Goal: Task Accomplishment & Management: Complete application form

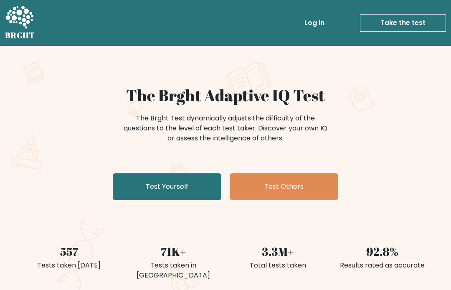
scroll to position [113, 0]
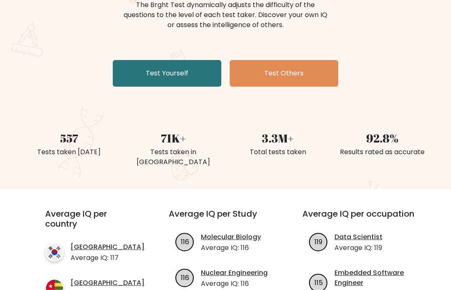
click at [129, 73] on link "Test Yourself" at bounding box center [167, 73] width 108 height 27
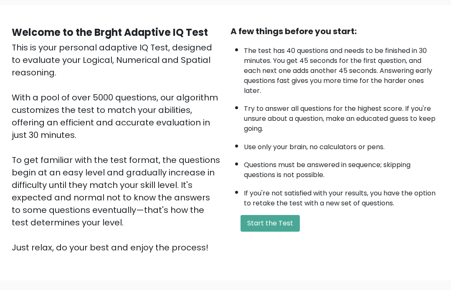
scroll to position [100, 0]
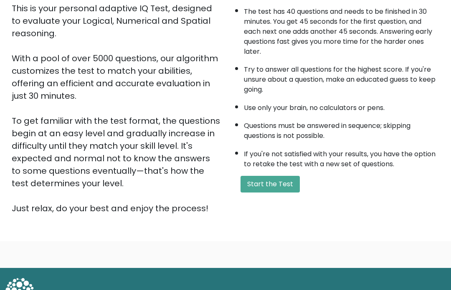
click at [289, 193] on button "Start the Test" at bounding box center [269, 184] width 59 height 17
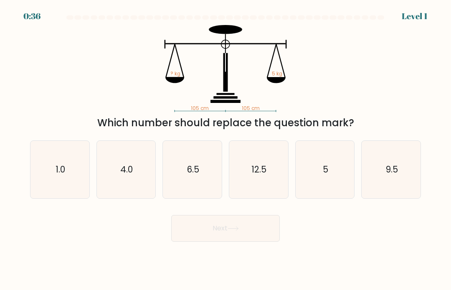
click at [335, 165] on icon "5" at bounding box center [325, 170] width 58 height 58
click at [226, 149] on input "e. 5" at bounding box center [225, 147] width 0 height 4
radio input "true"
click at [256, 230] on button "Next" at bounding box center [225, 228] width 108 height 27
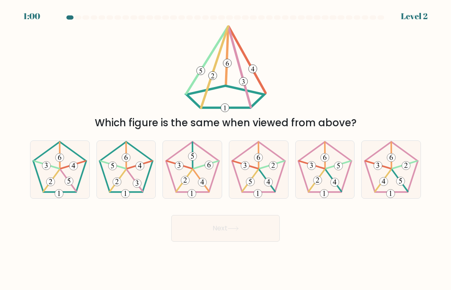
click at [139, 170] on 396 at bounding box center [140, 166] width 8 height 8
click at [225, 149] on input "b." at bounding box center [225, 147] width 0 height 4
radio input "true"
click at [277, 229] on button "Next" at bounding box center [225, 228] width 108 height 27
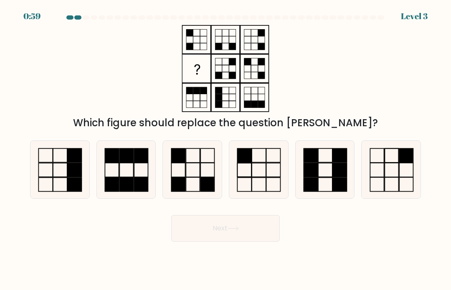
click at [263, 242] on button "Next" at bounding box center [225, 228] width 108 height 27
click at [196, 179] on icon at bounding box center [193, 170] width 58 height 58
click at [225, 149] on input "c." at bounding box center [225, 147] width 0 height 4
radio input "true"
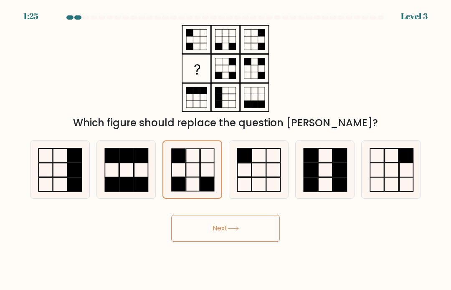
click at [228, 239] on button "Next" at bounding box center [225, 228] width 108 height 27
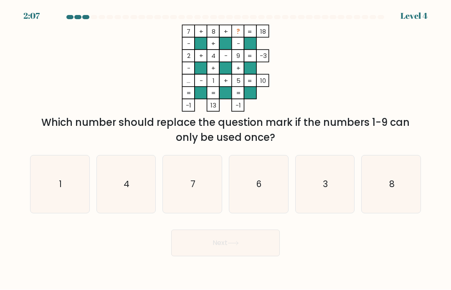
scroll to position [11, 0]
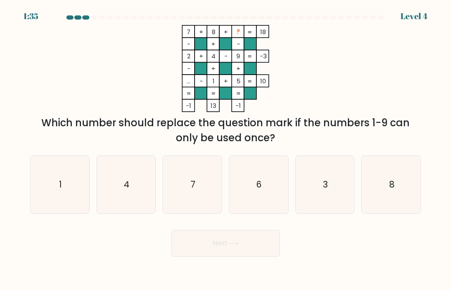
click at [343, 175] on icon "3" at bounding box center [325, 185] width 58 height 58
click at [226, 149] on input "e. 3" at bounding box center [225, 147] width 0 height 4
radio input "true"
click at [257, 244] on button "Next" at bounding box center [225, 243] width 108 height 27
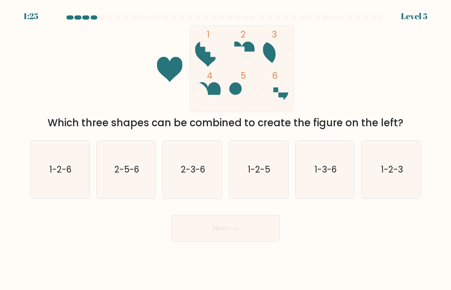
click at [55, 177] on icon "1-2-6" at bounding box center [60, 170] width 58 height 58
click at [225, 149] on input "a. 1-2-6" at bounding box center [225, 147] width 0 height 4
radio input "true"
click at [248, 237] on button "Next" at bounding box center [225, 228] width 108 height 27
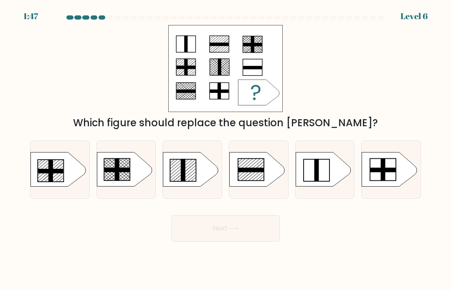
click at [202, 174] on icon at bounding box center [190, 170] width 55 height 34
click at [225, 149] on input "c." at bounding box center [225, 147] width 0 height 4
radio input "true"
click at [250, 230] on button "Next" at bounding box center [225, 228] width 108 height 27
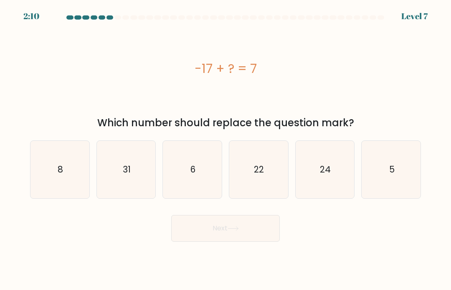
click at [334, 169] on icon "24" at bounding box center [325, 170] width 58 height 58
click at [226, 149] on input "e. 24" at bounding box center [225, 147] width 0 height 4
radio input "true"
click at [268, 233] on button "Next" at bounding box center [225, 228] width 108 height 27
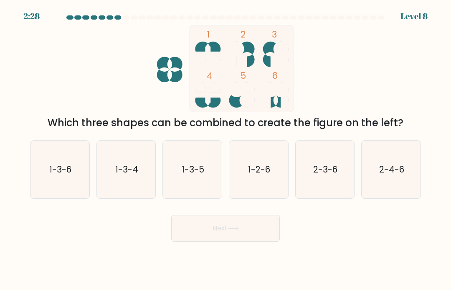
click at [333, 178] on icon "2-3-6" at bounding box center [325, 170] width 58 height 58
click at [226, 149] on input "e. 2-3-6" at bounding box center [225, 147] width 0 height 4
radio input "true"
click at [262, 232] on button "Next" at bounding box center [225, 228] width 108 height 27
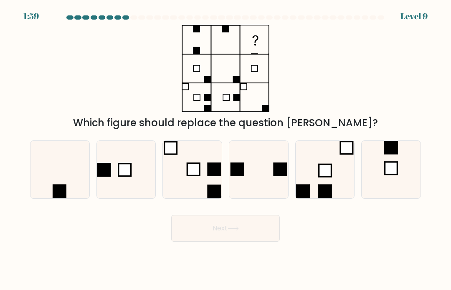
click at [56, 176] on icon at bounding box center [60, 170] width 58 height 58
click at [225, 149] on input "a." at bounding box center [225, 147] width 0 height 4
radio input "true"
click at [216, 229] on button "Next" at bounding box center [225, 228] width 108 height 27
click at [219, 231] on button "Next" at bounding box center [225, 228] width 108 height 27
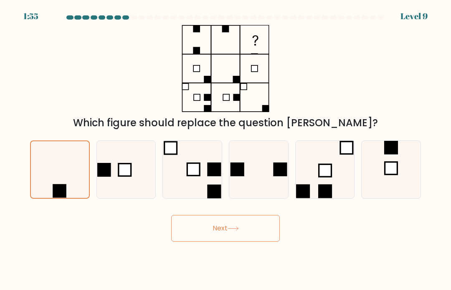
click at [229, 234] on button "Next" at bounding box center [225, 228] width 108 height 27
click at [234, 227] on icon at bounding box center [232, 229] width 11 height 5
click at [118, 175] on icon at bounding box center [126, 170] width 58 height 58
click at [225, 149] on input "b." at bounding box center [225, 147] width 0 height 4
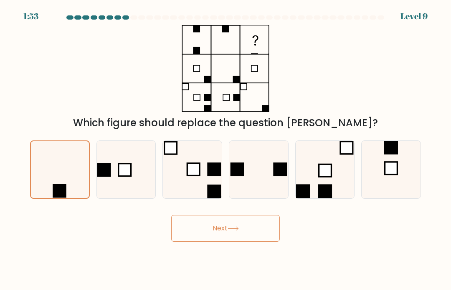
radio input "true"
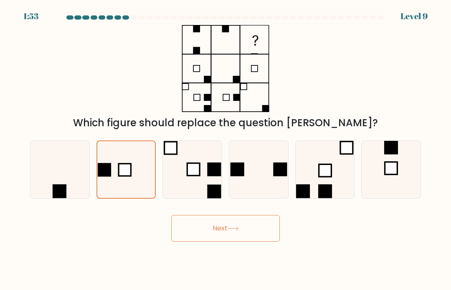
click at [261, 228] on button "Next" at bounding box center [225, 228] width 108 height 27
click at [185, 174] on icon at bounding box center [193, 170] width 58 height 58
click at [225, 149] on input "c." at bounding box center [225, 147] width 0 height 4
radio input "true"
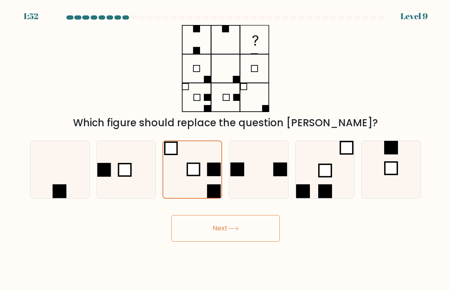
click at [248, 231] on button "Next" at bounding box center [225, 228] width 108 height 27
click at [274, 166] on rect at bounding box center [280, 170] width 14 height 14
click at [226, 149] on input "d." at bounding box center [225, 147] width 0 height 4
radio input "true"
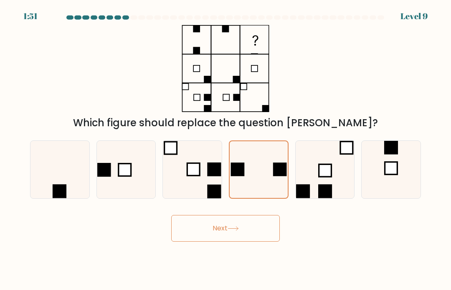
click at [260, 229] on button "Next" at bounding box center [225, 228] width 108 height 27
click at [259, 231] on button "Next" at bounding box center [225, 228] width 108 height 27
click at [320, 170] on rect at bounding box center [325, 170] width 13 height 13
click at [226, 149] on input "e." at bounding box center [225, 147] width 0 height 4
radio input "true"
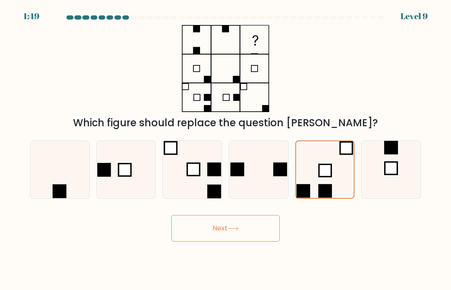
click at [343, 164] on icon at bounding box center [324, 169] width 57 height 57
click at [226, 149] on input "e." at bounding box center [225, 147] width 0 height 4
click at [262, 216] on button "Next" at bounding box center [225, 228] width 108 height 27
click at [416, 173] on icon at bounding box center [391, 170] width 58 height 58
click at [226, 149] on input "f." at bounding box center [225, 147] width 0 height 4
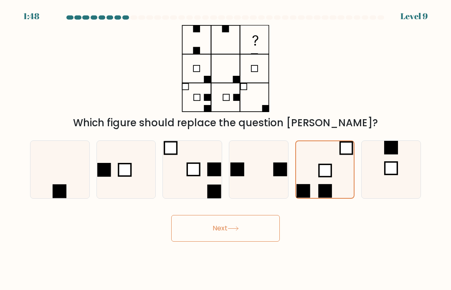
radio input "true"
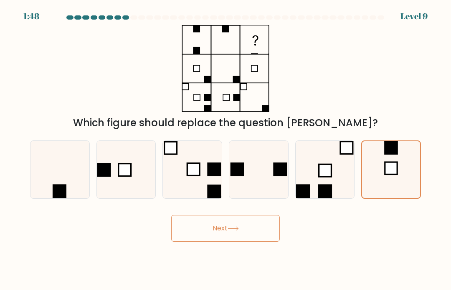
click at [201, 235] on button "Next" at bounding box center [225, 228] width 108 height 27
click at [200, 235] on button "Next" at bounding box center [225, 228] width 108 height 27
click at [209, 222] on button "Next" at bounding box center [225, 228] width 108 height 27
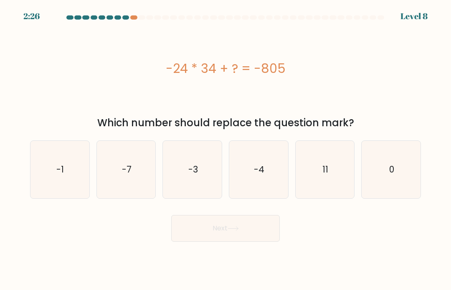
click at [134, 17] on div at bounding box center [133, 17] width 7 height 4
click at [254, 151] on icon "-4" at bounding box center [258, 170] width 58 height 58
click at [226, 149] on input "d. -4" at bounding box center [225, 147] width 0 height 4
radio input "true"
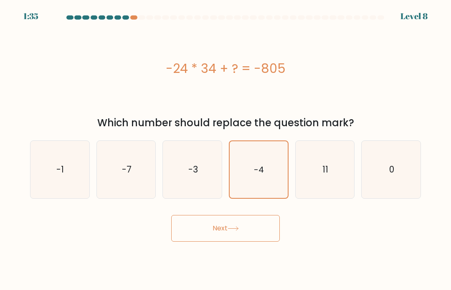
click at [258, 226] on button "Next" at bounding box center [225, 228] width 108 height 27
